Goal: Information Seeking & Learning: Learn about a topic

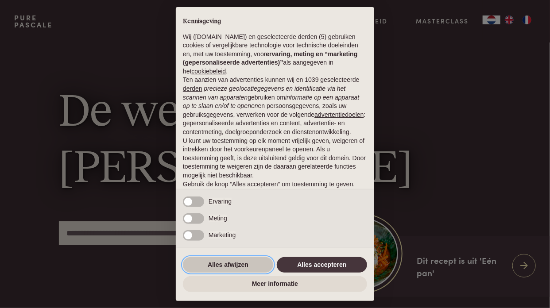
click at [223, 261] on button "Alles afwijzen" at bounding box center [228, 265] width 90 height 16
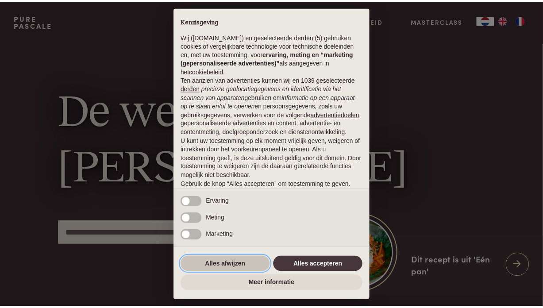
scroll to position [48, 0]
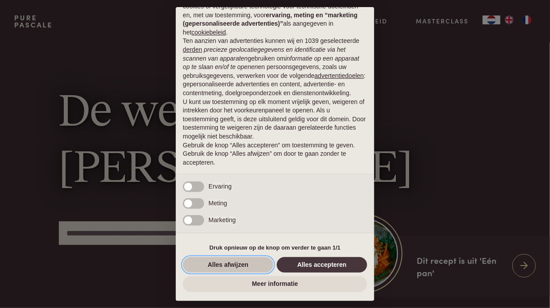
click at [224, 265] on button "Alles afwijzen" at bounding box center [228, 265] width 90 height 16
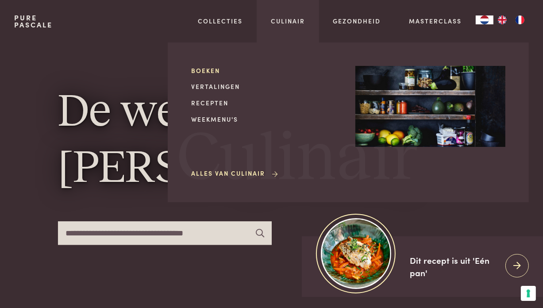
click at [209, 70] on link "Boeken" at bounding box center [266, 70] width 150 height 9
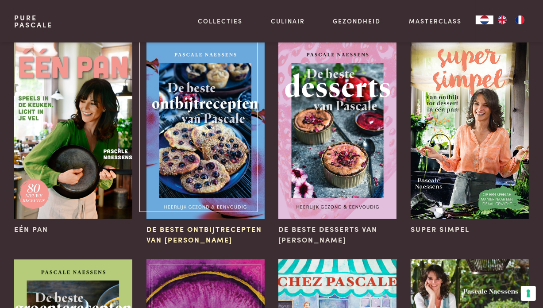
scroll to position [89, 0]
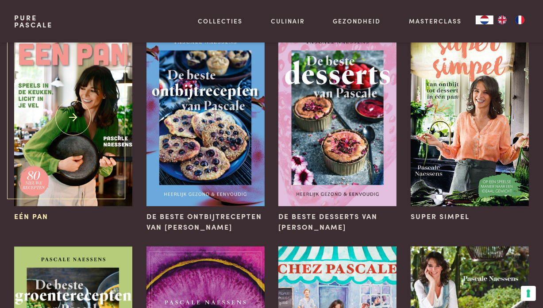
click at [74, 126] on img at bounding box center [73, 117] width 118 height 177
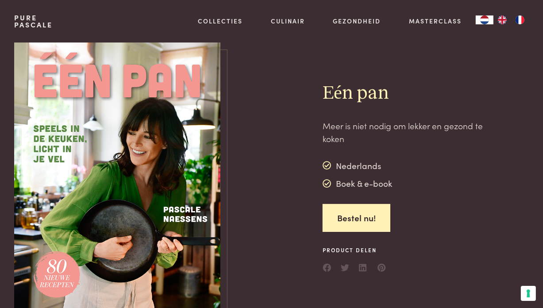
click at [162, 189] on img at bounding box center [117, 178] width 206 height 271
click at [156, 199] on img at bounding box center [117, 178] width 206 height 271
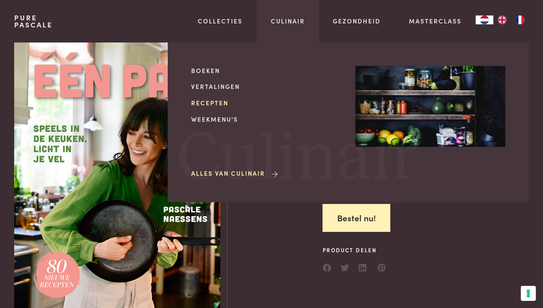
click at [213, 104] on link "Recepten" at bounding box center [266, 102] width 150 height 9
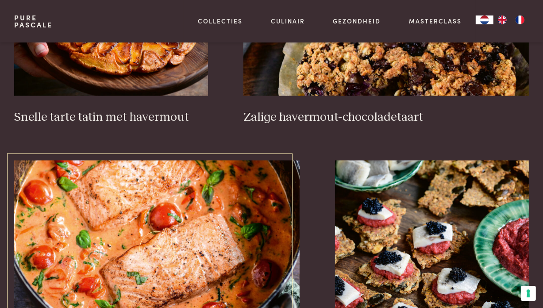
scroll to position [1417, 0]
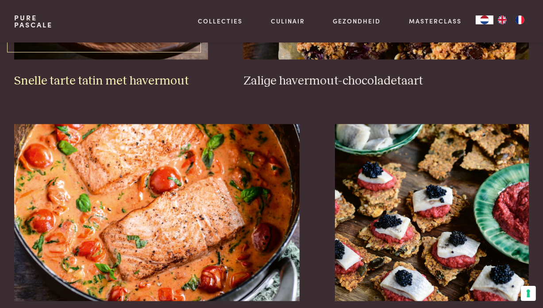
click at [163, 77] on h3 "Snelle tarte tatin met havermout" at bounding box center [111, 82] width 194 height 16
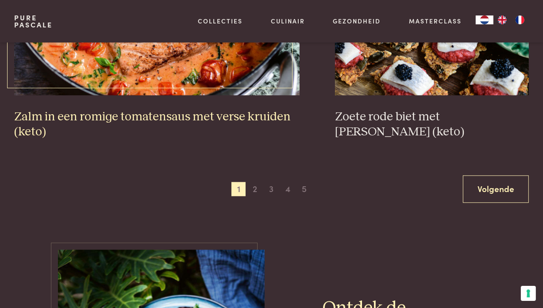
scroll to position [1683, 0]
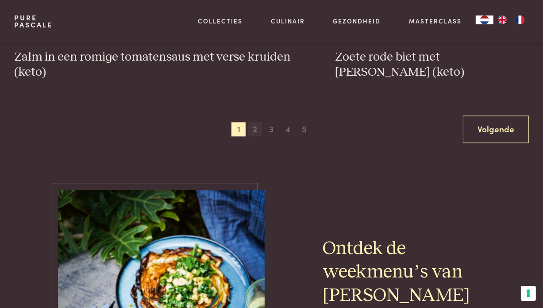
click at [255, 127] on span "2" at bounding box center [255, 129] width 14 height 14
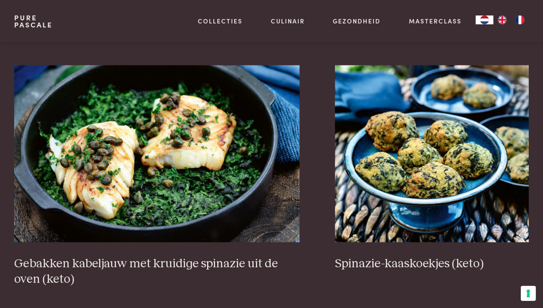
scroll to position [1722, 0]
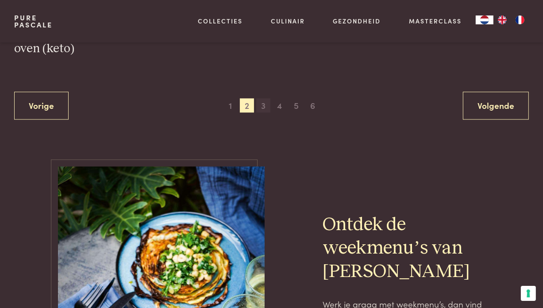
click at [266, 108] on span "3" at bounding box center [263, 105] width 14 height 14
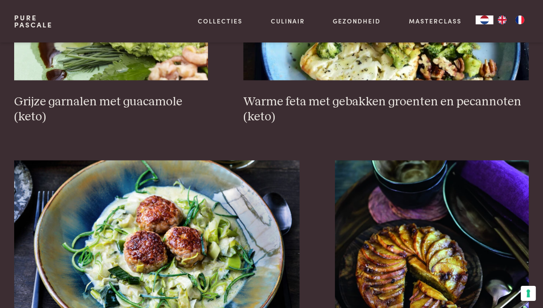
scroll to position [1368, 0]
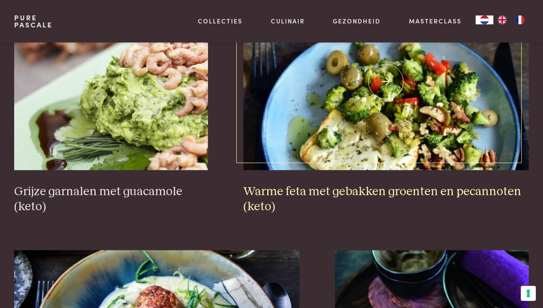
click at [358, 191] on h3 "Warme feta met gebakken groenten en pecannoten (keto)" at bounding box center [387, 199] width 286 height 31
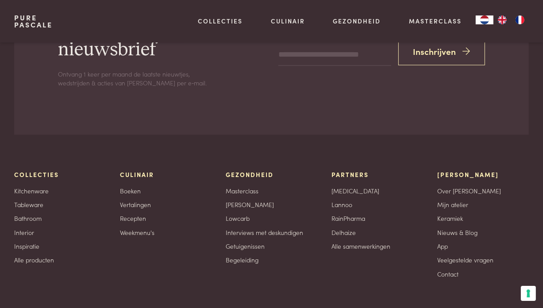
scroll to position [1357, 0]
